Goal: Check status: Check status

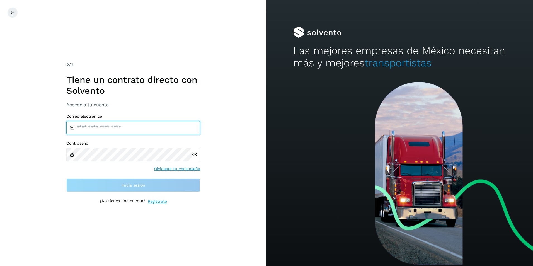
type input "**********"
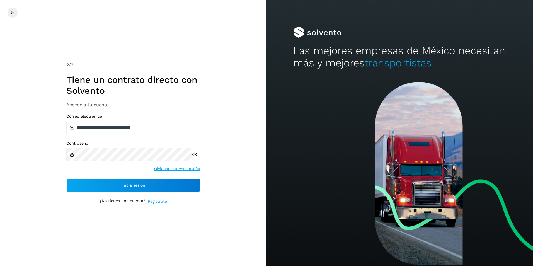
drag, startPoint x: 26, startPoint y: 172, endPoint x: 72, endPoint y: 167, distance: 45.7
click at [29, 172] on div "**********" at bounding box center [133, 133] width 267 height 266
click at [195, 156] on icon at bounding box center [195, 155] width 6 height 6
click at [13, 12] on icon at bounding box center [12, 12] width 4 height 4
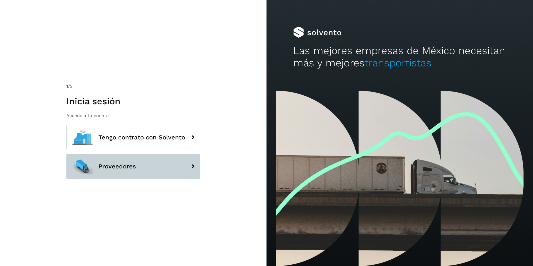
click at [137, 164] on button "Proveedores" at bounding box center [133, 166] width 134 height 25
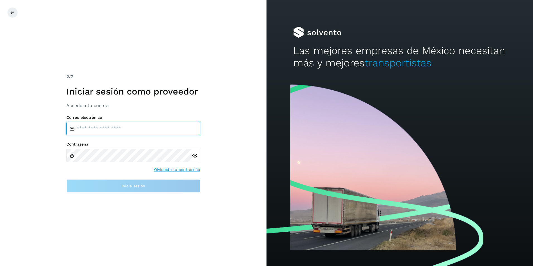
type input "**********"
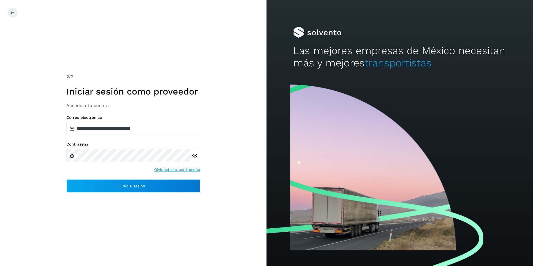
click at [195, 157] on icon at bounding box center [195, 156] width 6 height 6
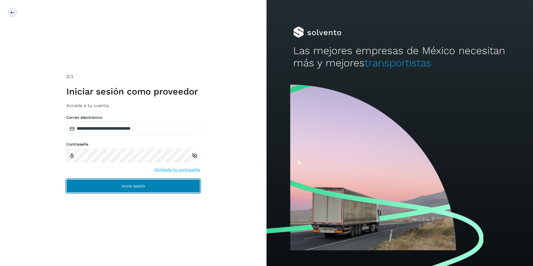
click at [113, 185] on button "Inicia sesión" at bounding box center [133, 185] width 134 height 13
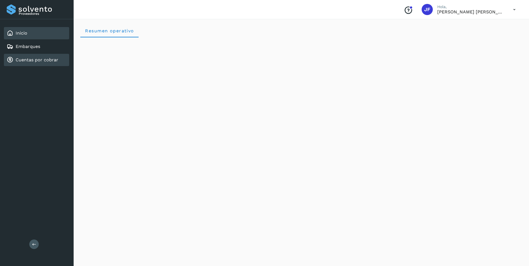
click at [36, 59] on link "Cuentas por cobrar" at bounding box center [37, 59] width 43 height 5
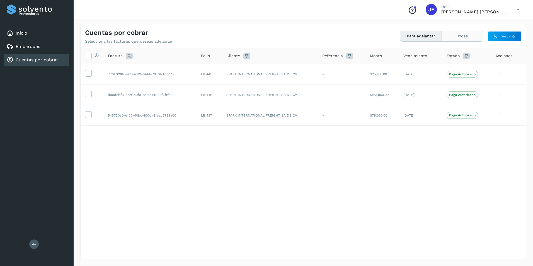
click at [470, 38] on button "Todas" at bounding box center [462, 36] width 41 height 10
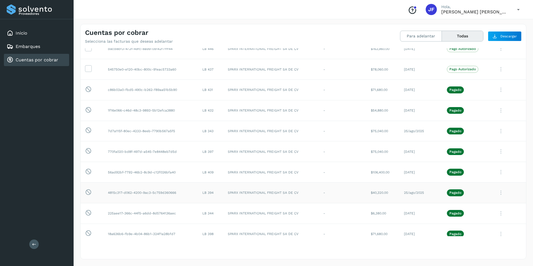
scroll to position [56, 0]
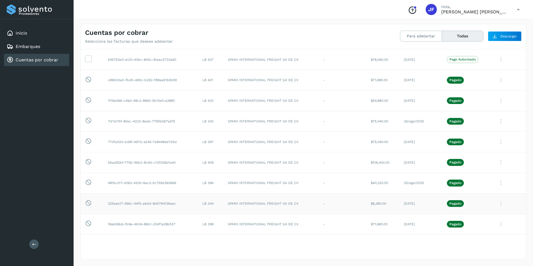
click at [496, 205] on icon at bounding box center [501, 203] width 11 height 11
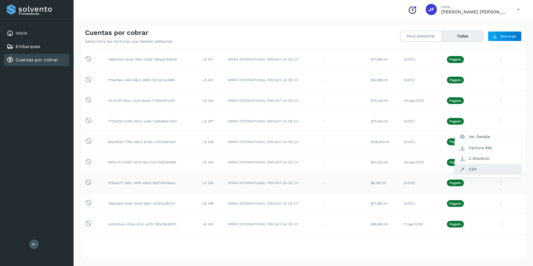
click at [471, 169] on button "CEP" at bounding box center [488, 169] width 66 height 11
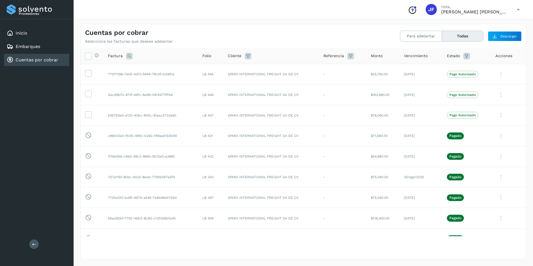
click at [512, 8] on div "Conoce nuestros beneficios [PERSON_NAME], [PERSON_NAME] [PERSON_NAME]" at bounding box center [464, 9] width 121 height 13
click at [516, 9] on icon at bounding box center [518, 9] width 11 height 11
click at [487, 25] on div "Cerrar sesión" at bounding box center [491, 25] width 66 height 11
